Goal: Information Seeking & Learning: Learn about a topic

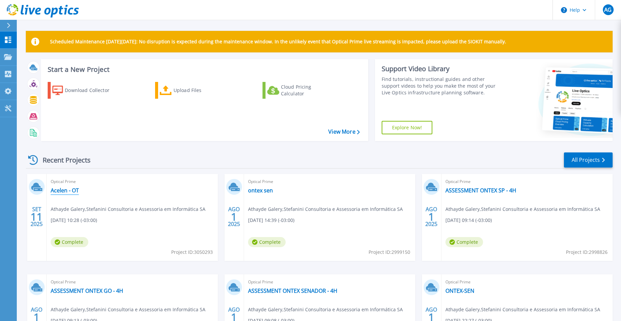
click at [75, 187] on link "Acelen - OT" at bounding box center [65, 190] width 28 height 7
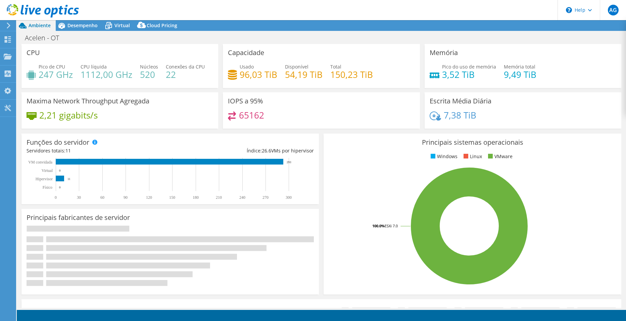
select select "USD"
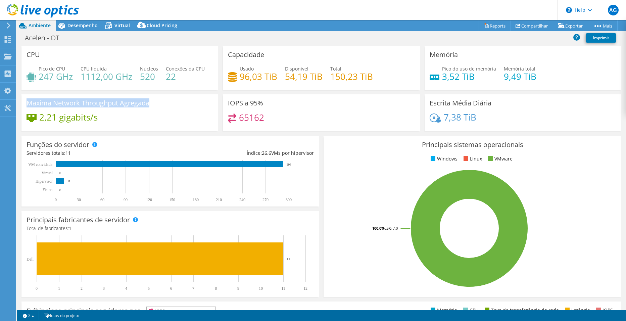
drag, startPoint x: 137, startPoint y: 105, endPoint x: 28, endPoint y: 102, distance: 109.8
click at [28, 102] on div "Maxima Network Throughput Agregada 2,21 gigabits/s" at bounding box center [119, 112] width 197 height 37
drag, startPoint x: 28, startPoint y: 102, endPoint x: 98, endPoint y: 118, distance: 72.2
click at [98, 118] on div "2,21 gigabits/s" at bounding box center [120, 120] width 187 height 14
drag, startPoint x: 99, startPoint y: 119, endPoint x: 41, endPoint y: 115, distance: 58.8
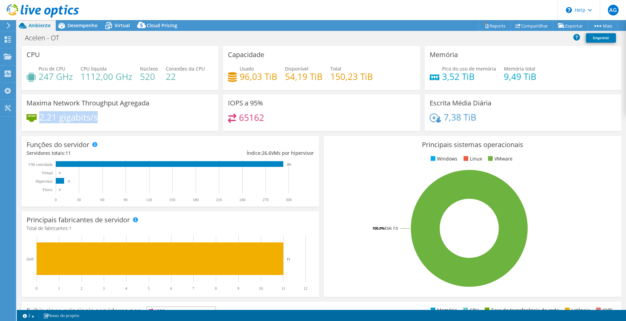
click at [41, 115] on div "2,21 gigabits/s" at bounding box center [120, 120] width 187 height 14
click at [118, 118] on div "2,21 gigabits/s" at bounding box center [120, 120] width 187 height 14
drag, startPoint x: 105, startPoint y: 118, endPoint x: 41, endPoint y: 118, distance: 63.8
click at [41, 118] on div "2,21 gigabits/s" at bounding box center [120, 120] width 187 height 14
drag, startPoint x: 41, startPoint y: 118, endPoint x: 105, endPoint y: 118, distance: 64.1
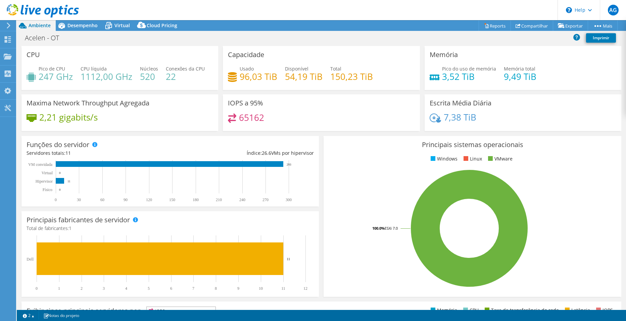
click at [105, 118] on div "2,21 gigabits/s" at bounding box center [120, 120] width 187 height 14
drag, startPoint x: 98, startPoint y: 118, endPoint x: 40, endPoint y: 119, distance: 57.7
click at [40, 119] on div "2,21 gigabits/s" at bounding box center [120, 120] width 187 height 14
click at [112, 117] on div "2,21 gigabits/s" at bounding box center [120, 120] width 187 height 14
drag, startPoint x: 99, startPoint y: 120, endPoint x: 41, endPoint y: 119, distance: 58.1
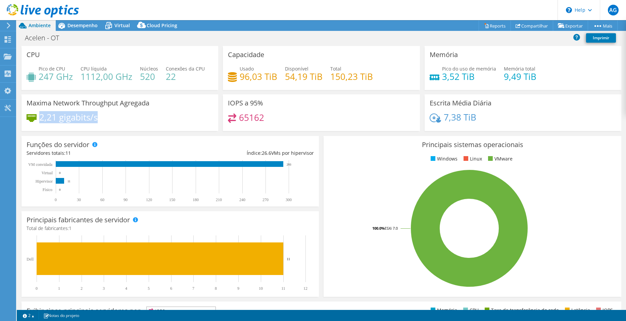
click at [41, 119] on div "2,21 gigabits/s" at bounding box center [120, 120] width 187 height 14
drag, startPoint x: 41, startPoint y: 119, endPoint x: 108, endPoint y: 112, distance: 68.1
click at [108, 116] on div "2,21 gigabits/s" at bounding box center [120, 120] width 187 height 14
click at [77, 25] on span "Desempenho" at bounding box center [82, 25] width 30 height 6
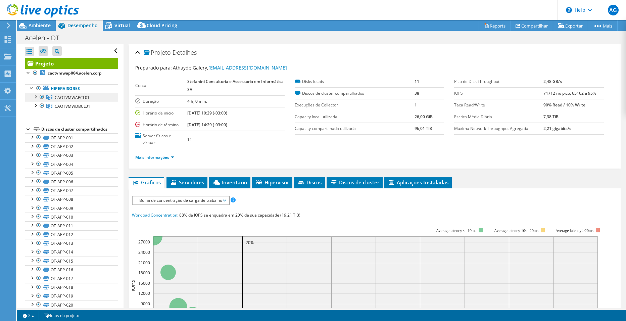
click at [61, 94] on link "CAOTVMWAPCL01" at bounding box center [71, 97] width 93 height 9
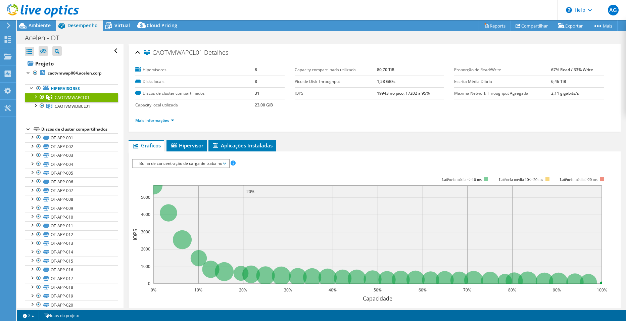
click at [35, 97] on div at bounding box center [35, 96] width 7 height 7
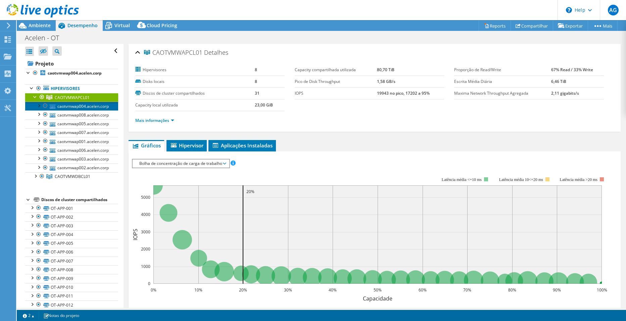
click at [98, 108] on link "caotvmwap004.acelen.corp" at bounding box center [71, 106] width 93 height 9
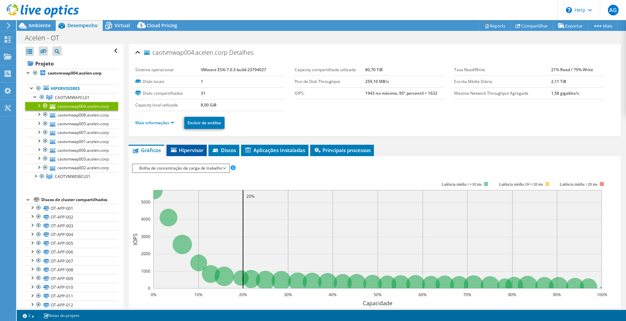
click at [187, 150] on span "Hipervisor" at bounding box center [187, 150] width 34 height 7
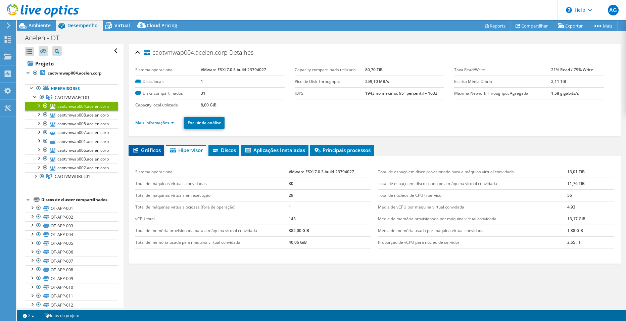
click at [148, 152] on span "Gráficos" at bounding box center [146, 150] width 29 height 7
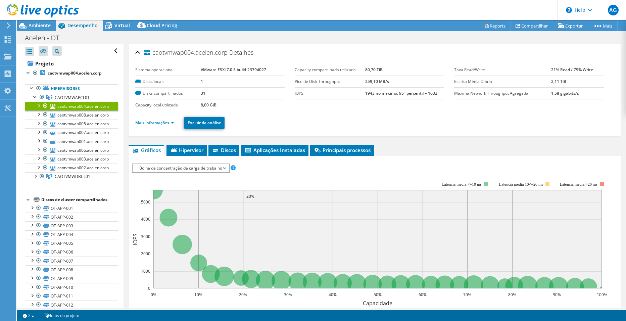
click at [197, 173] on div "Bolha de concentração de carga de trabalho IOPS Disk Throughput Tamanho de E/S …" at bounding box center [181, 167] width 98 height 9
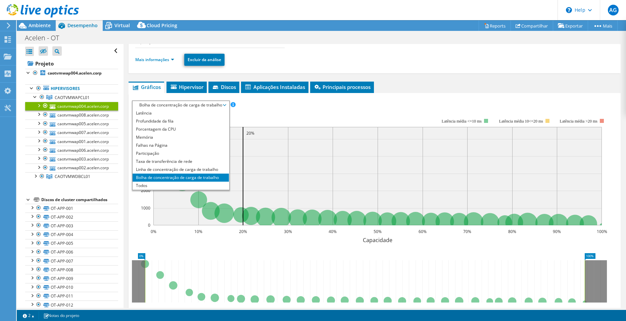
scroll to position [67, 0]
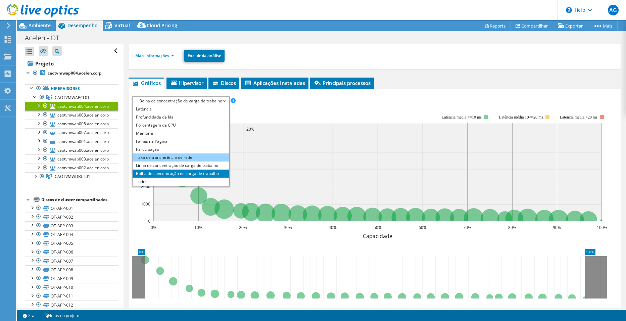
click at [176, 157] on li "Taxa de transferência de rede" at bounding box center [181, 157] width 96 height 8
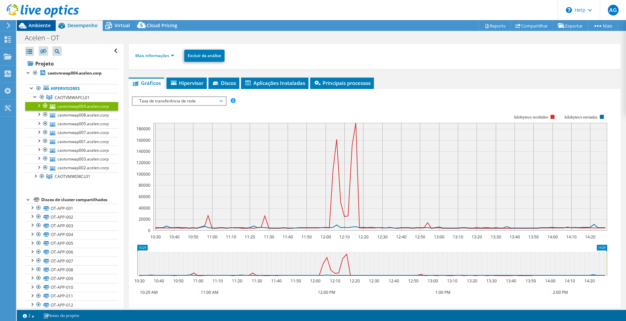
click at [32, 27] on span "Ambiente" at bounding box center [40, 25] width 22 height 6
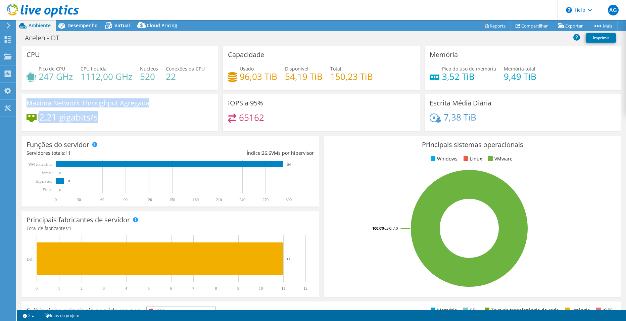
drag, startPoint x: 103, startPoint y: 117, endPoint x: 27, endPoint y: 105, distance: 76.9
click at [27, 105] on div "Maxima Network Throughput Agregada 2,21 gigabits/s" at bounding box center [119, 112] width 197 height 37
click at [107, 115] on div "2,21 gigabits/s" at bounding box center [120, 120] width 187 height 14
drag, startPoint x: 101, startPoint y: 117, endPoint x: 26, endPoint y: 102, distance: 77.3
click at [26, 102] on div "Maxima Network Throughput Agregada 2,21 gigabits/s" at bounding box center [119, 112] width 197 height 37
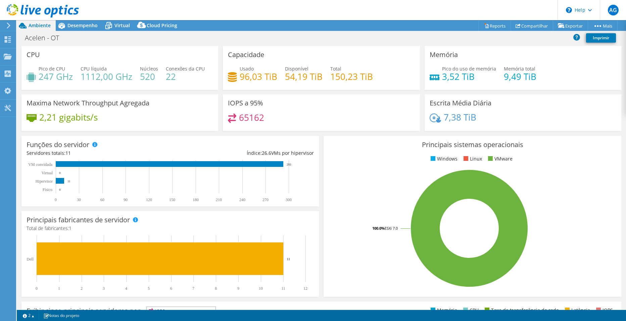
click at [121, 114] on div "2,21 gigabits/s" at bounding box center [120, 120] width 187 height 14
drag, startPoint x: 101, startPoint y: 117, endPoint x: 26, endPoint y: 104, distance: 76.6
click at [26, 104] on div "Maxima Network Throughput Agregada 2,21 gigabits/s" at bounding box center [119, 112] width 197 height 37
click at [122, 122] on div "2,21 gigabits/s" at bounding box center [120, 120] width 187 height 14
drag, startPoint x: 106, startPoint y: 117, endPoint x: 29, endPoint y: 104, distance: 78.3
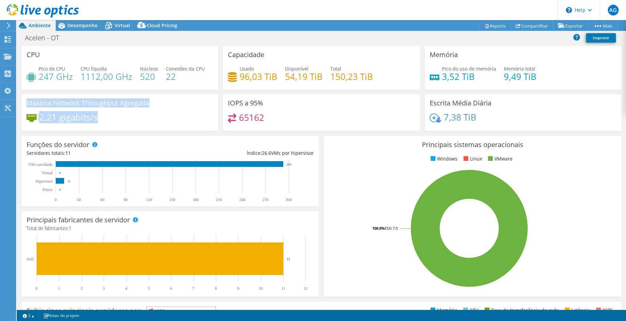
click at [29, 104] on div "Maxima Network Throughput Agregada 2,21 gigabits/s" at bounding box center [119, 112] width 197 height 37
click at [139, 114] on div "2,21 gigabits/s" at bounding box center [120, 120] width 187 height 14
click at [114, 26] on icon at bounding box center [109, 26] width 12 height 12
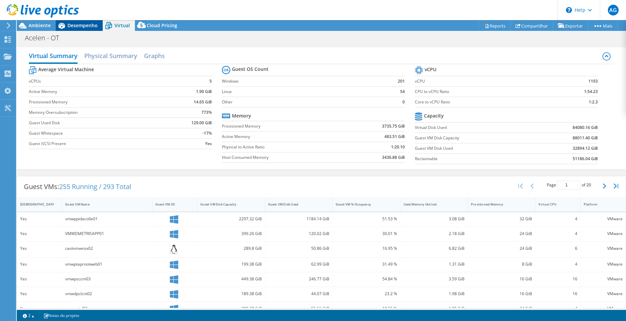
click at [71, 24] on span "Desempenho" at bounding box center [82, 25] width 30 height 6
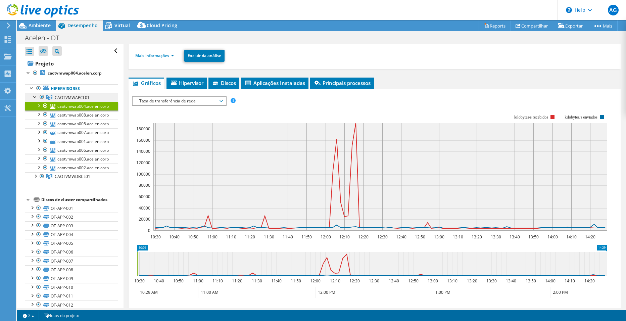
click at [63, 96] on span "CAOTVMWAPCL01" at bounding box center [72, 98] width 35 height 6
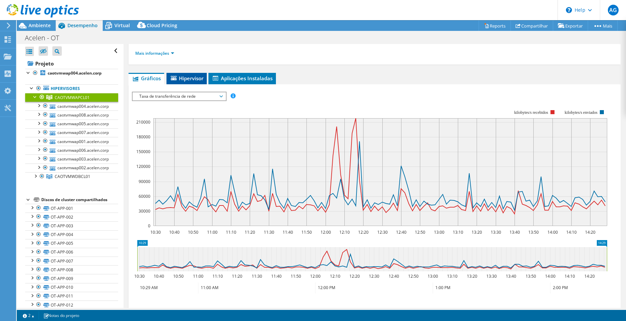
click at [192, 75] on span "Hipervisor" at bounding box center [187, 78] width 34 height 7
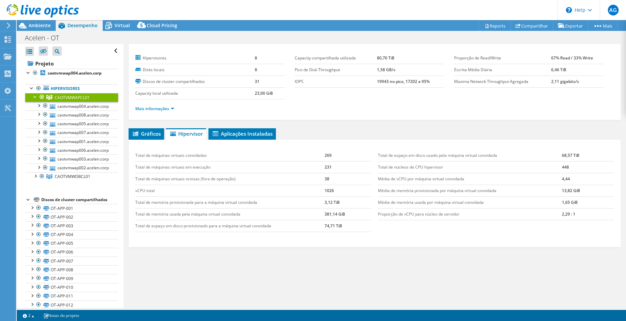
scroll to position [0, 0]
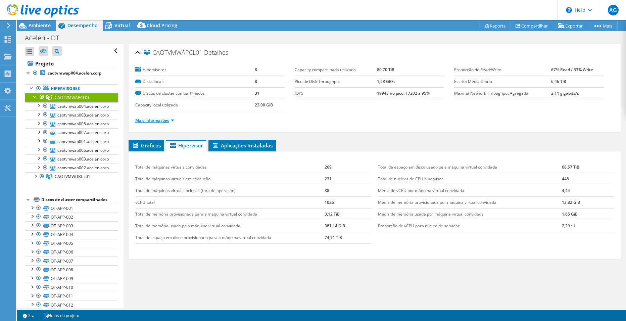
click at [170, 122] on link "Mais informações" at bounding box center [154, 120] width 39 height 6
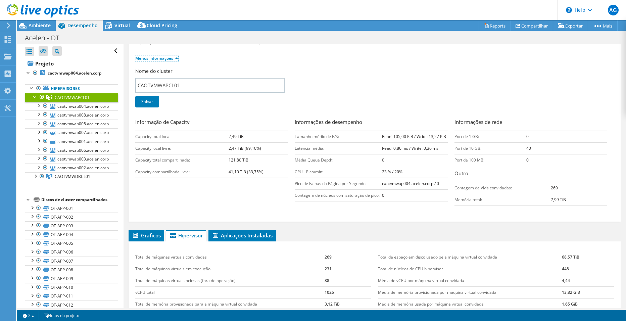
scroll to position [67, 0]
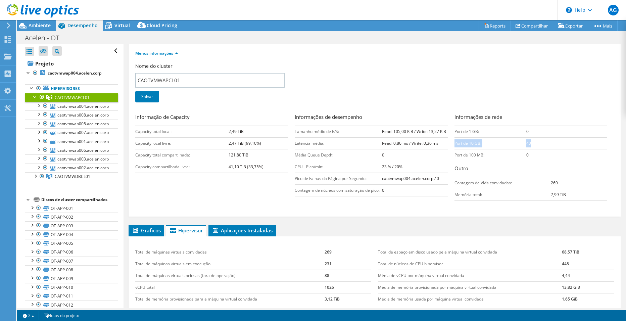
drag, startPoint x: 528, startPoint y: 143, endPoint x: 452, endPoint y: 143, distance: 75.9
click at [454, 143] on tr "Port de 10 GB: 40" at bounding box center [530, 143] width 153 height 12
drag, startPoint x: 452, startPoint y: 143, endPoint x: 432, endPoint y: 100, distance: 46.6
click at [432, 100] on div "Nome do cluster CAOTVMWAPCL01 [GEOGRAPHIC_DATA]" at bounding box center [374, 87] width 479 height 48
drag, startPoint x: 526, startPoint y: 142, endPoint x: 451, endPoint y: 142, distance: 74.8
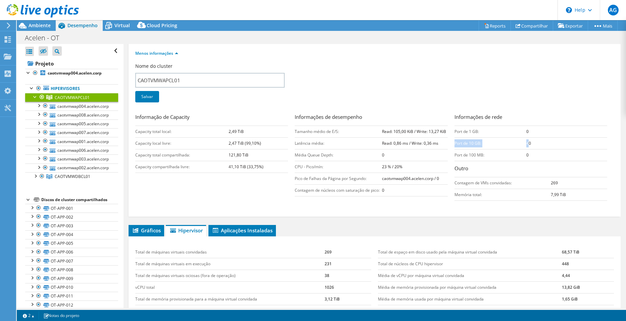
click at [454, 142] on tr "Port de 10 GB: 40" at bounding box center [530, 143] width 153 height 12
drag, startPoint x: 451, startPoint y: 142, endPoint x: 529, endPoint y: 146, distance: 78.3
click at [529, 146] on td "40" at bounding box center [566, 143] width 81 height 12
drag, startPoint x: 529, startPoint y: 144, endPoint x: 452, endPoint y: 144, distance: 76.5
click at [454, 144] on tr "Port de 10 GB: 40" at bounding box center [530, 143] width 153 height 12
